Goal: Find specific page/section: Find specific page/section

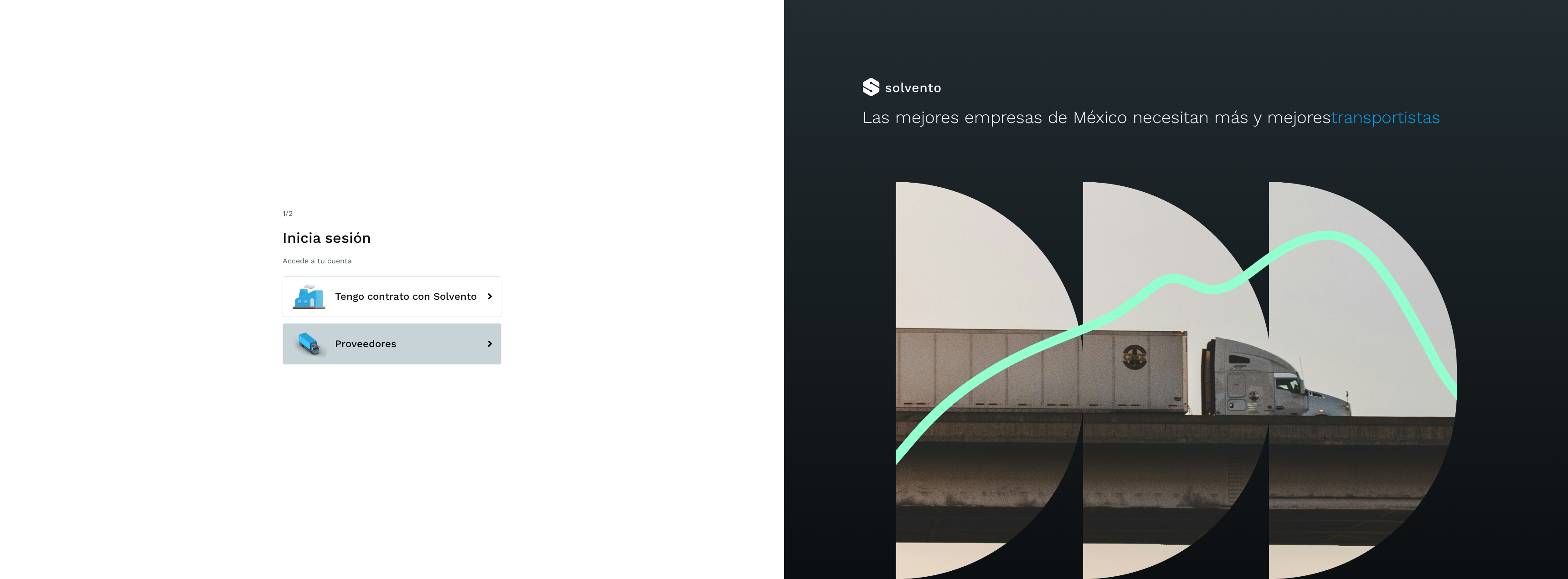
click at [429, 343] on button "Proveedores" at bounding box center [391, 343] width 219 height 41
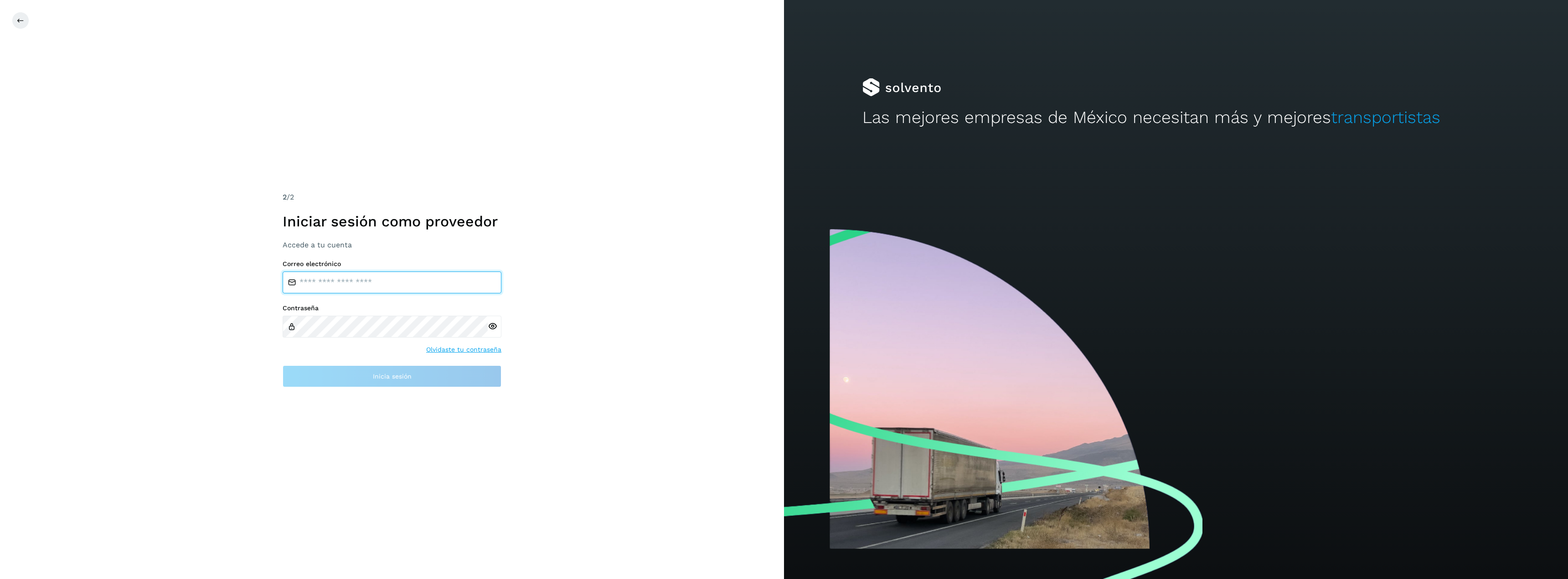
type input "**********"
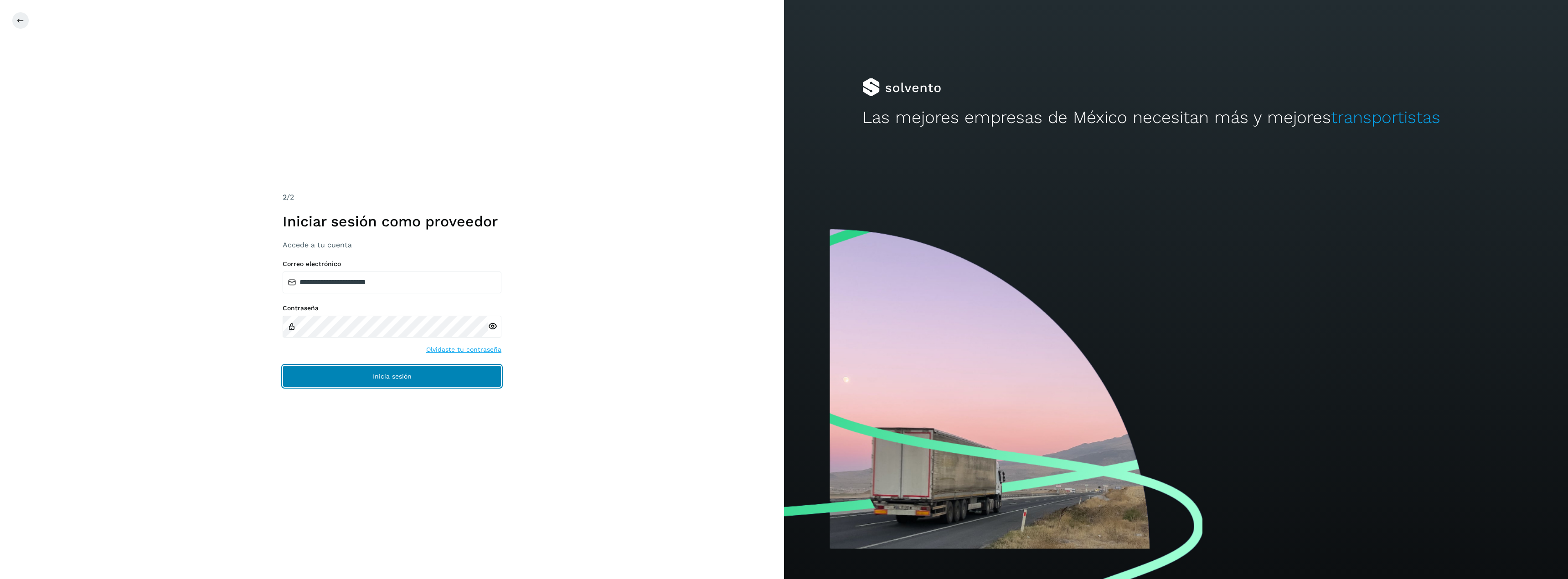
click at [419, 374] on button "Inicia sesión" at bounding box center [391, 377] width 219 height 22
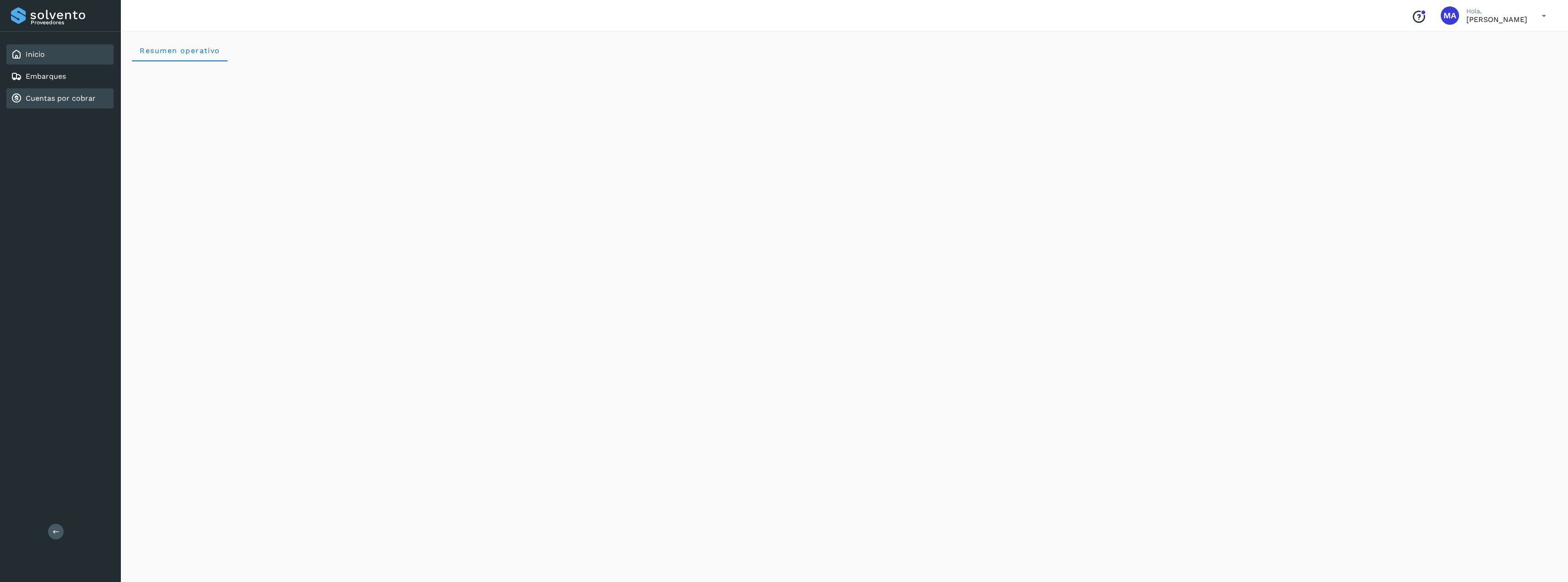
click at [73, 96] on link "Cuentas por cobrar" at bounding box center [61, 98] width 70 height 9
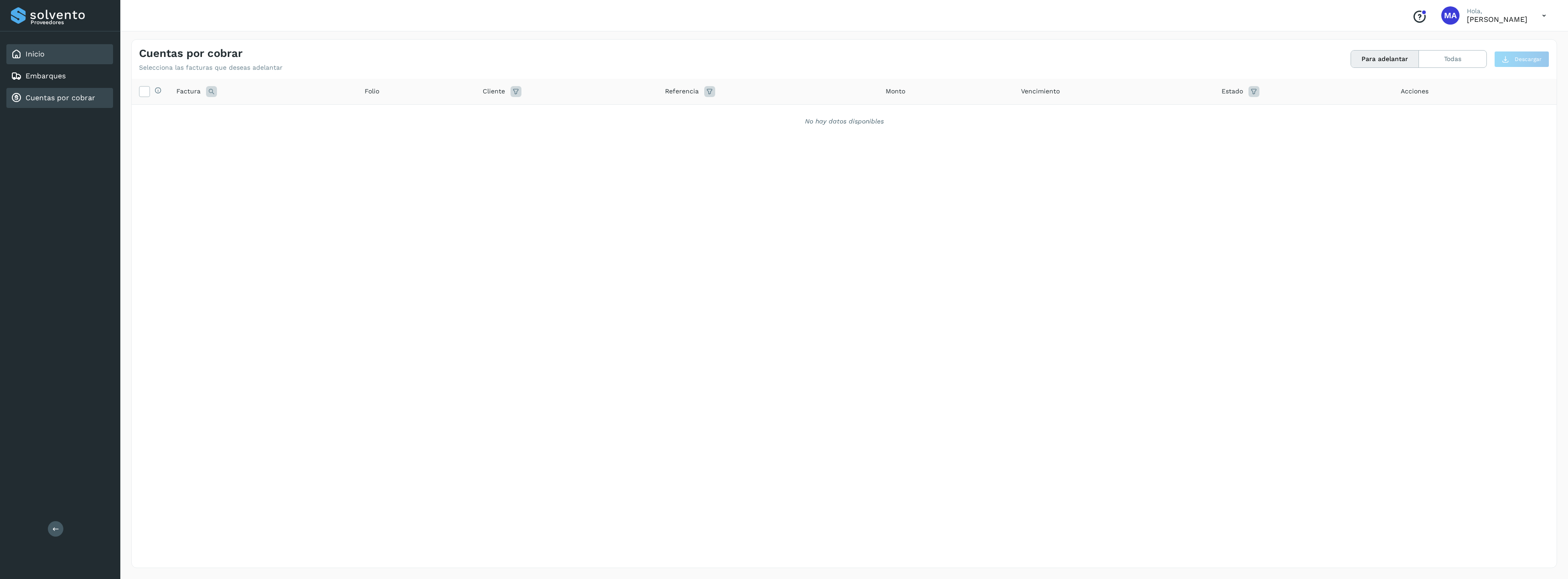
click at [72, 58] on div "Inicio" at bounding box center [60, 54] width 106 height 20
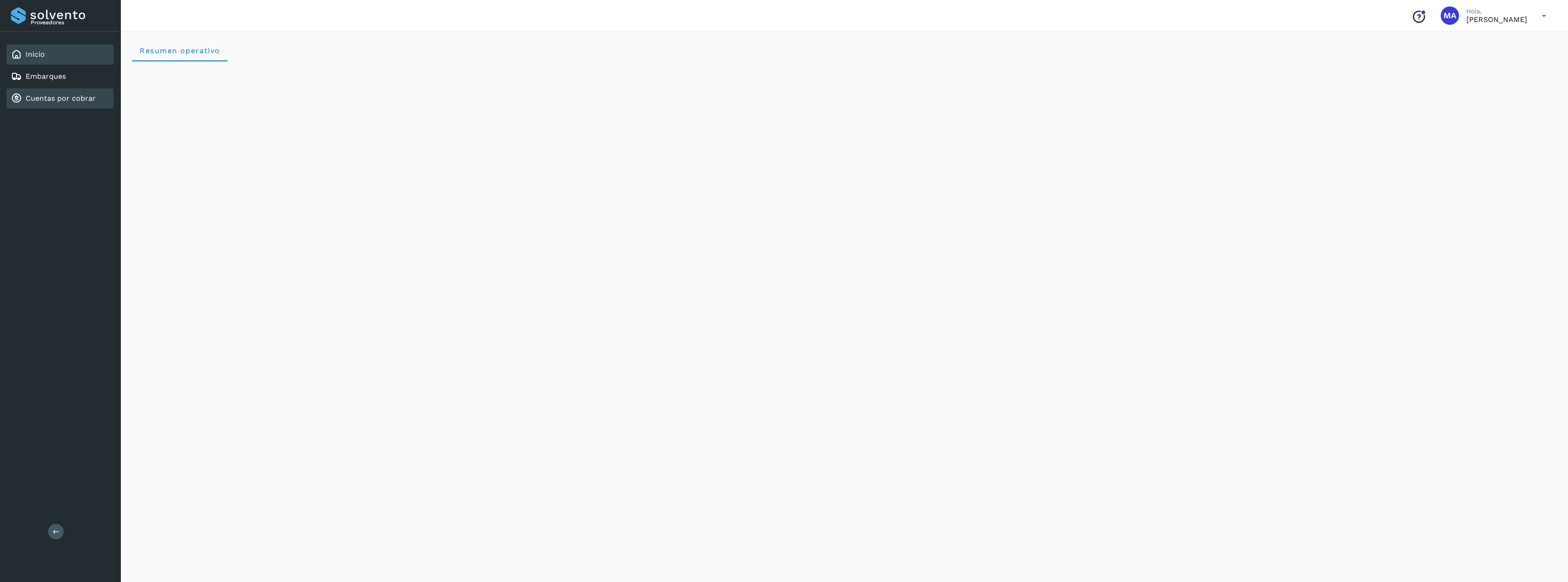
click at [54, 95] on link "Cuentas por cobrar" at bounding box center [61, 98] width 70 height 9
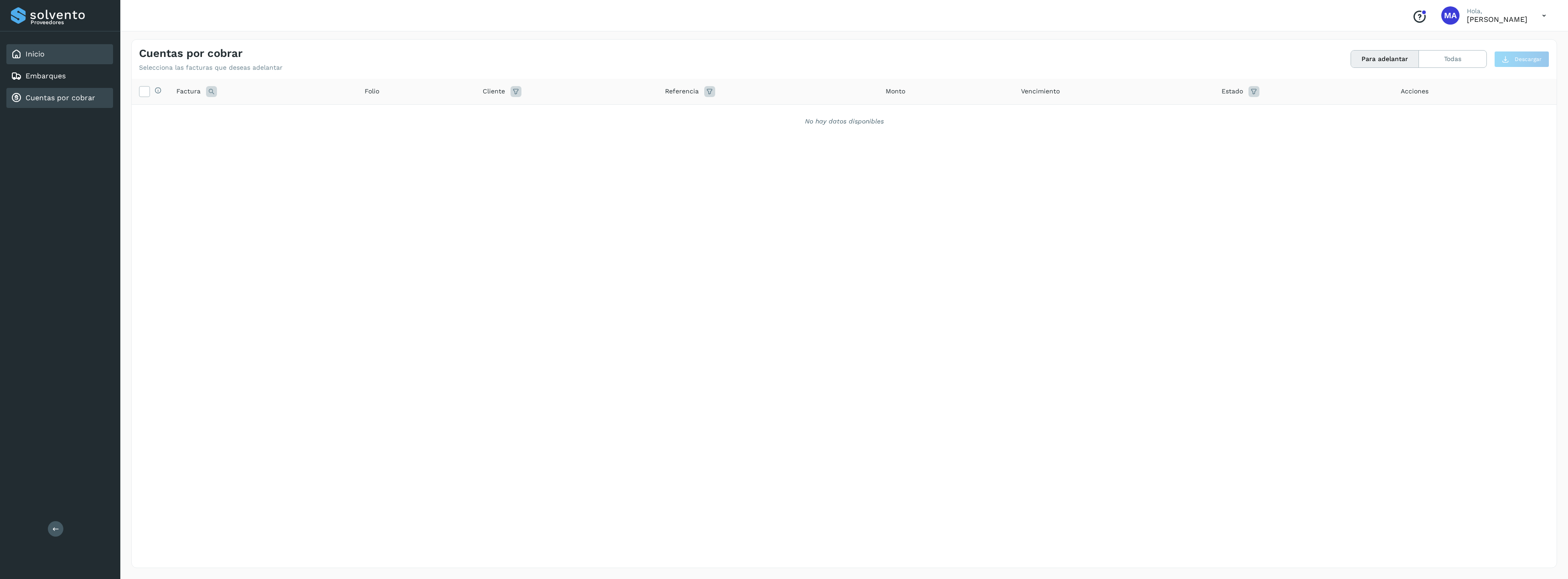
click at [58, 46] on div "Inicio" at bounding box center [60, 54] width 106 height 20
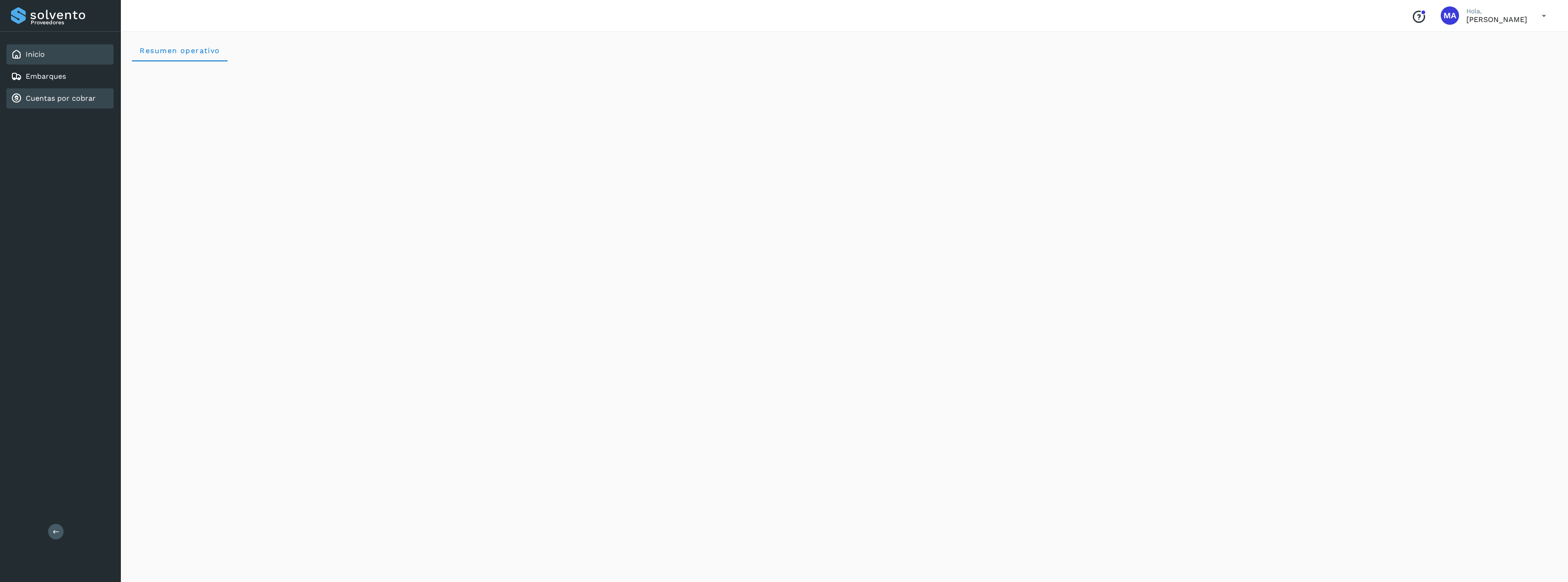
click at [46, 98] on link "Cuentas por cobrar" at bounding box center [61, 98] width 70 height 9
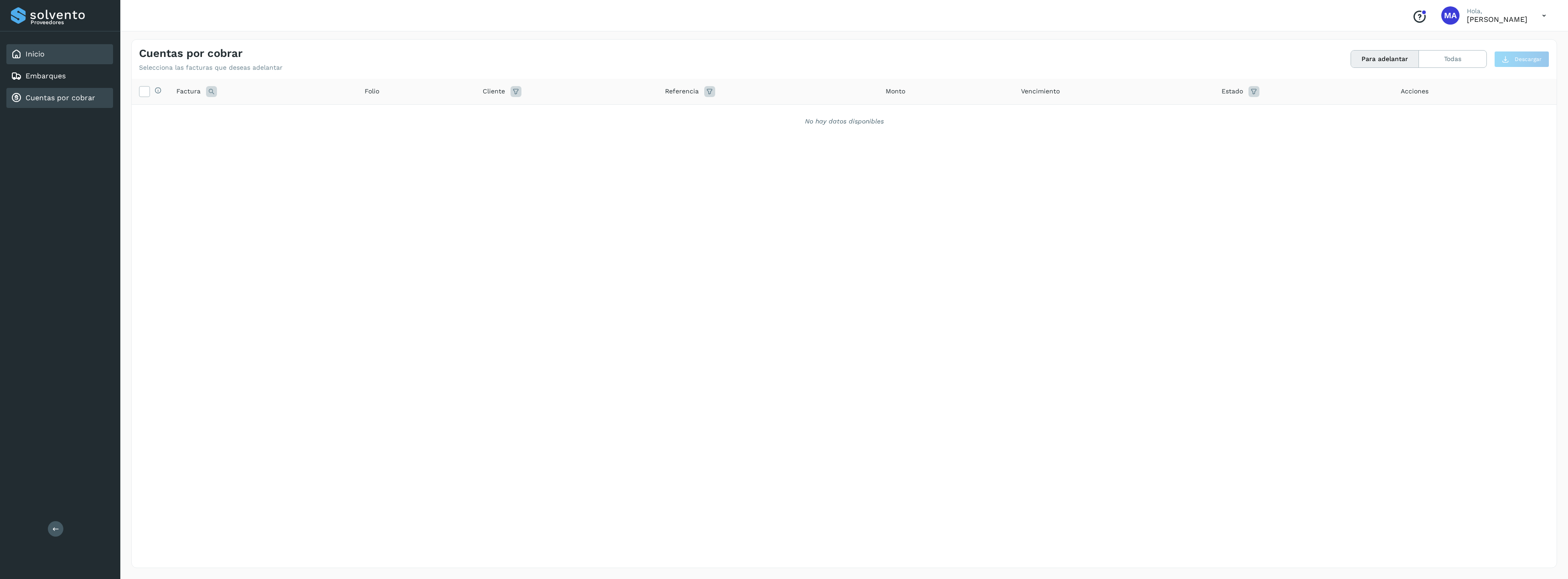
click at [50, 48] on div "Inicio" at bounding box center [60, 54] width 106 height 20
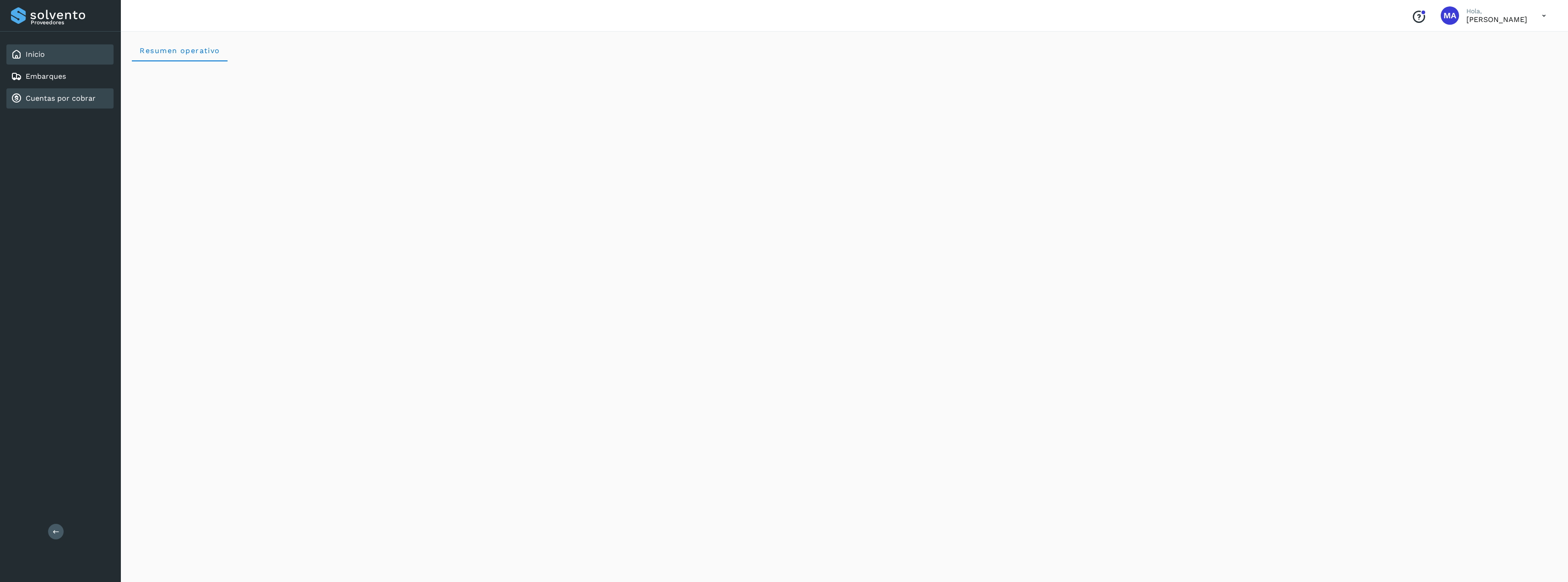
click at [38, 97] on link "Cuentas por cobrar" at bounding box center [61, 98] width 70 height 9
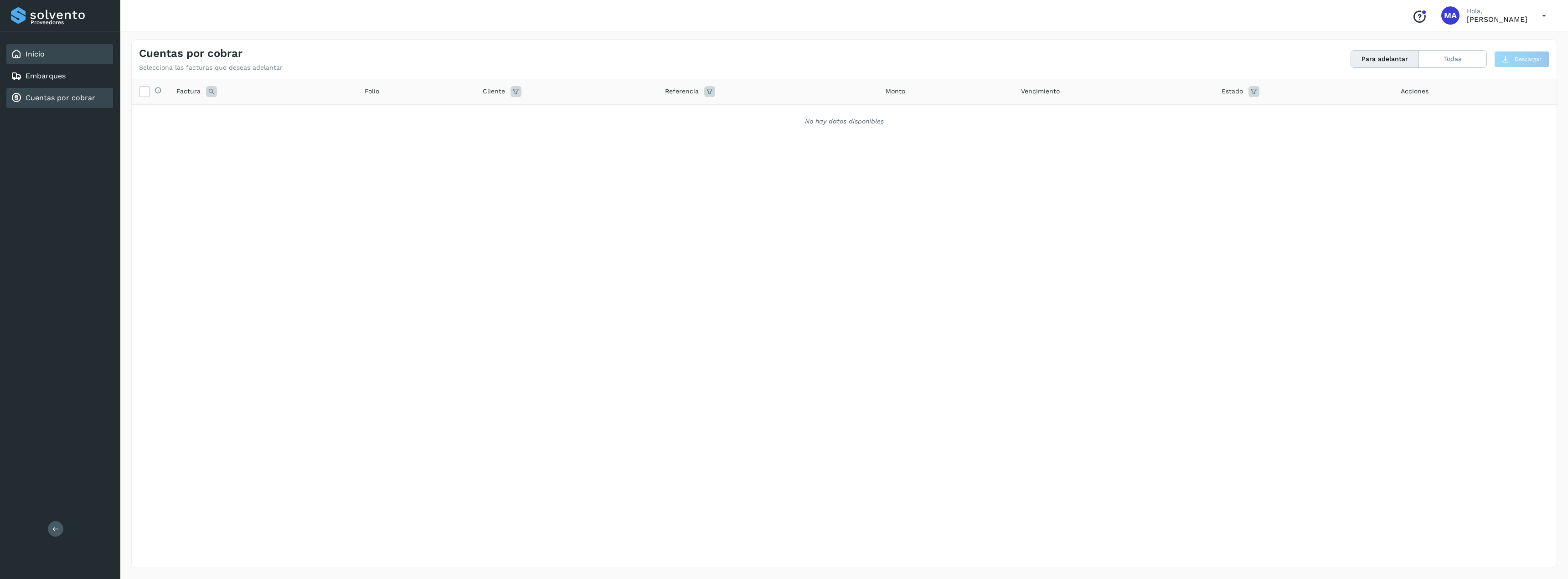
click at [43, 48] on div "Inicio" at bounding box center [60, 54] width 106 height 20
